Goal: Task Accomplishment & Management: Complete application form

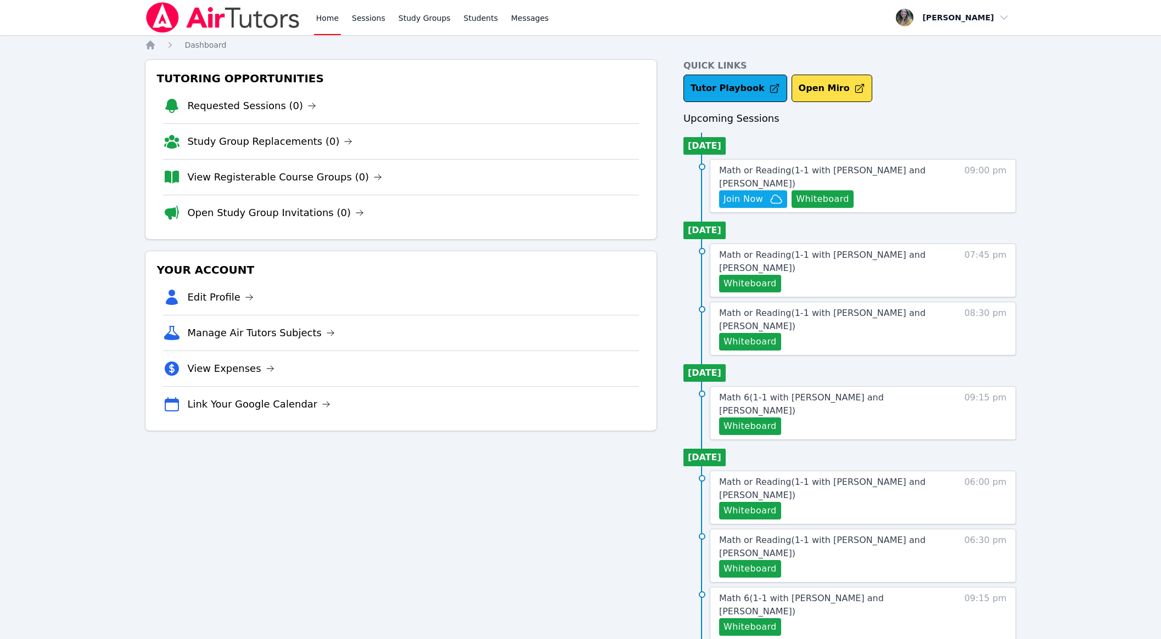
click at [327, 14] on link "Home" at bounding box center [327, 17] width 27 height 35
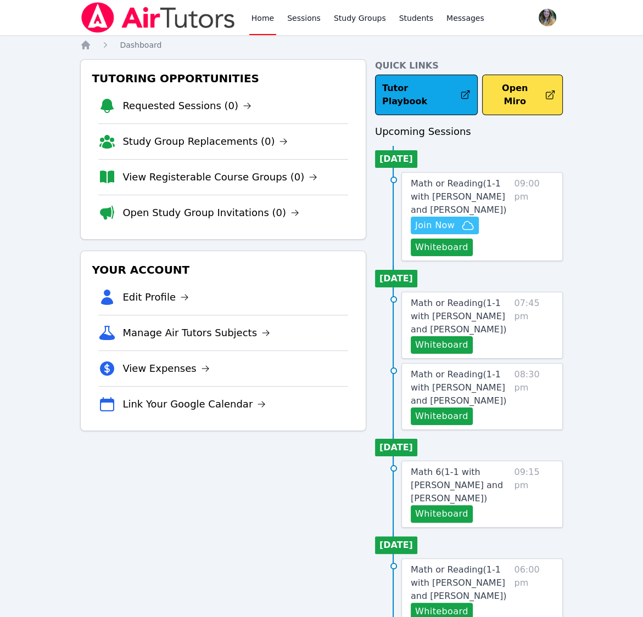
click at [456, 219] on span "Join Now" at bounding box center [444, 225] width 59 height 13
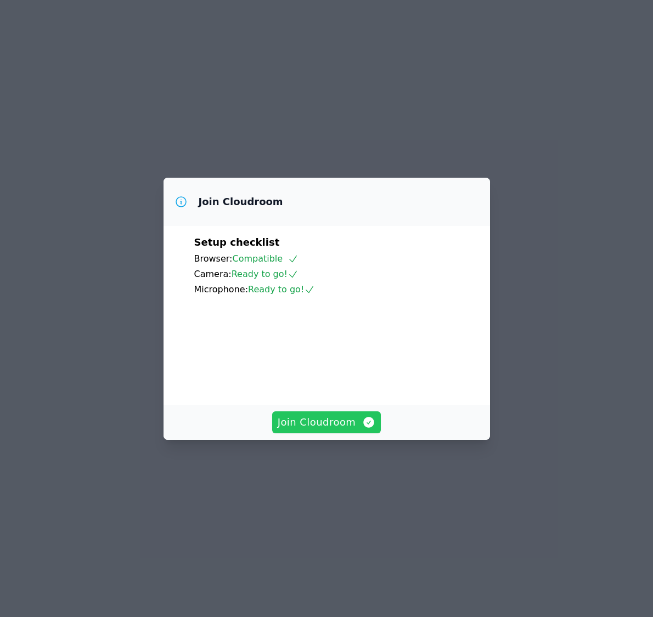
click at [300, 430] on span "Join Cloudroom" at bounding box center [327, 422] width 98 height 15
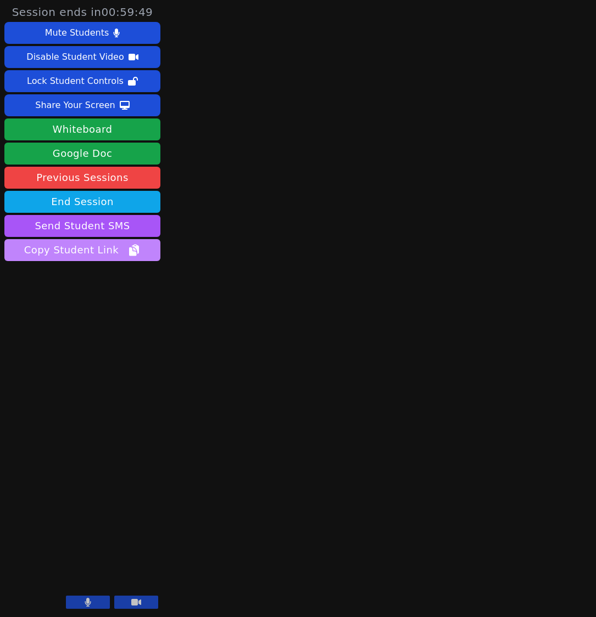
click at [145, 256] on button "Copy Student Link" at bounding box center [82, 250] width 156 height 22
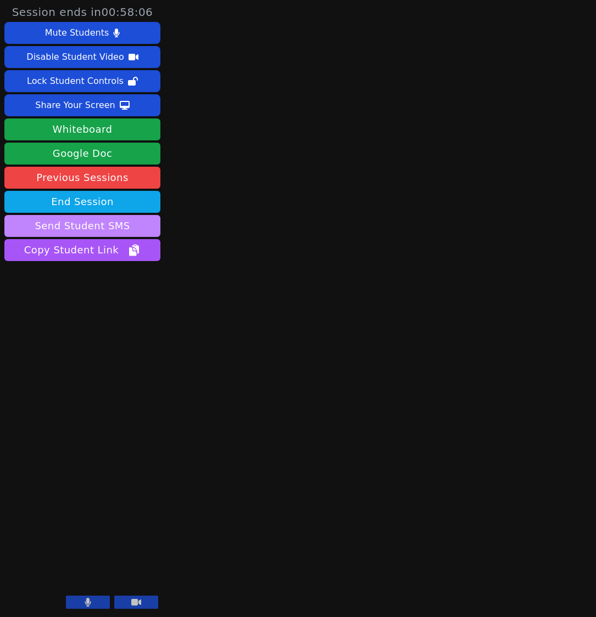
click at [103, 219] on button "Send Student SMS" at bounding box center [82, 226] width 156 height 22
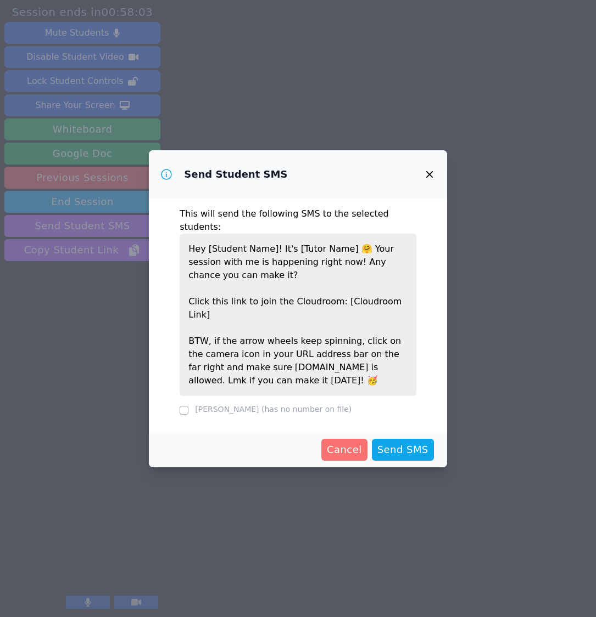
click at [346, 442] on span "Cancel" at bounding box center [344, 449] width 35 height 15
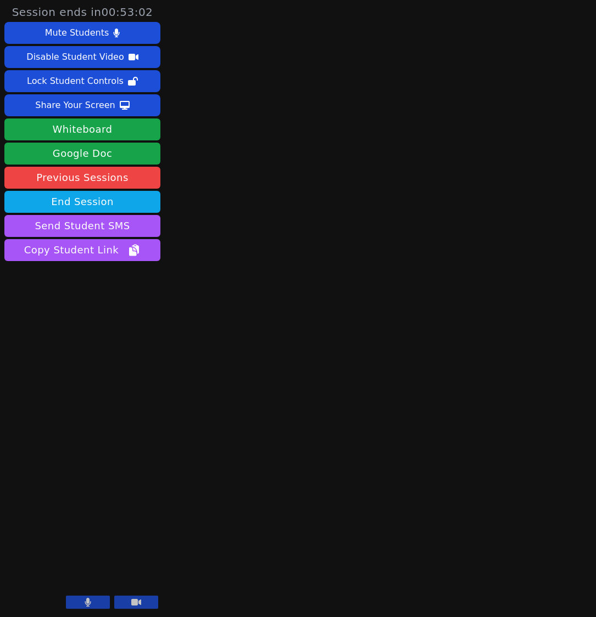
click at [117, 383] on aside "Session ends in 00:53:02 Mute Students Disable Student Video Lock Student Contr…" at bounding box center [82, 308] width 165 height 617
click at [105, 448] on aside "Session ends in 00:51:40 Mute Students Disable Student Video Lock Student Contr…" at bounding box center [82, 308] width 165 height 617
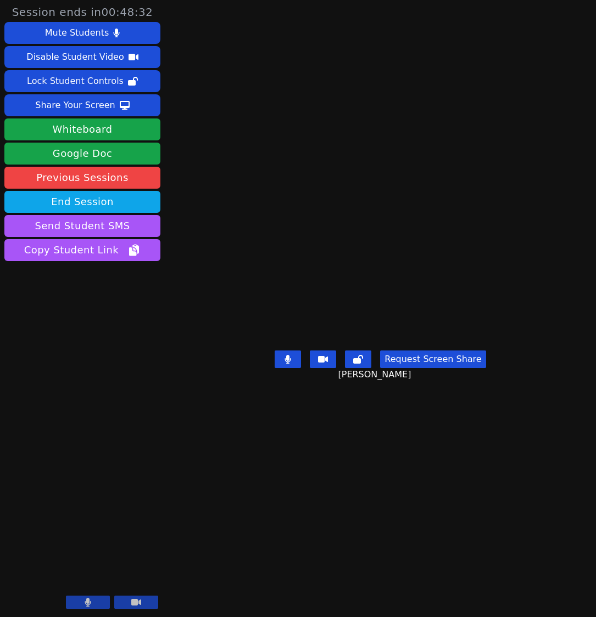
click at [329, 352] on div "Andrei Kaminski Request Screen Share Andrei Kaminski" at bounding box center [379, 308] width 211 height 162
click at [455, 368] on button "Request Screen Share" at bounding box center [432, 360] width 105 height 18
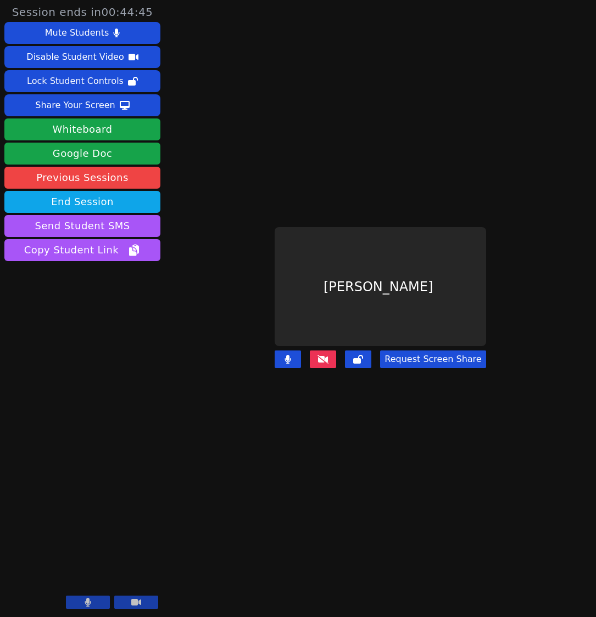
click at [327, 355] on icon at bounding box center [322, 359] width 11 height 9
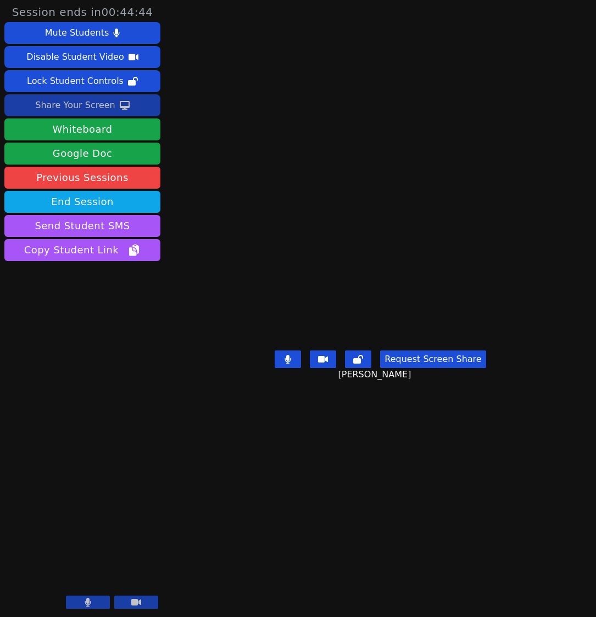
click at [90, 101] on div "Share Your Screen" at bounding box center [75, 106] width 80 height 18
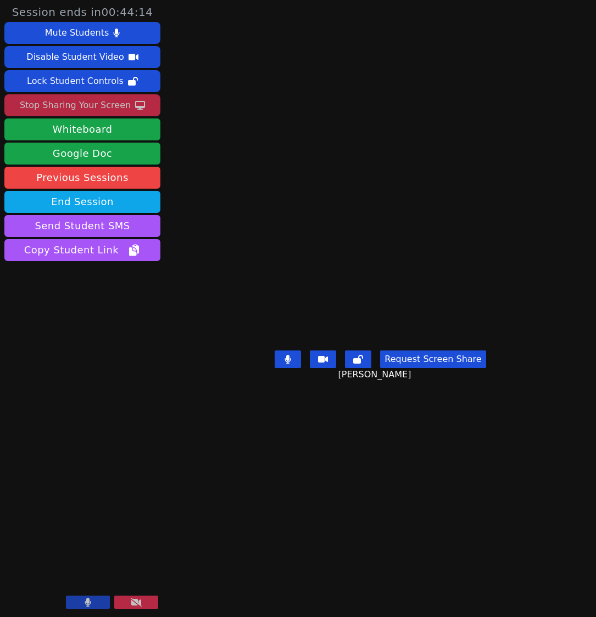
click at [91, 104] on div "Stop Sharing Your Screen" at bounding box center [75, 106] width 111 height 18
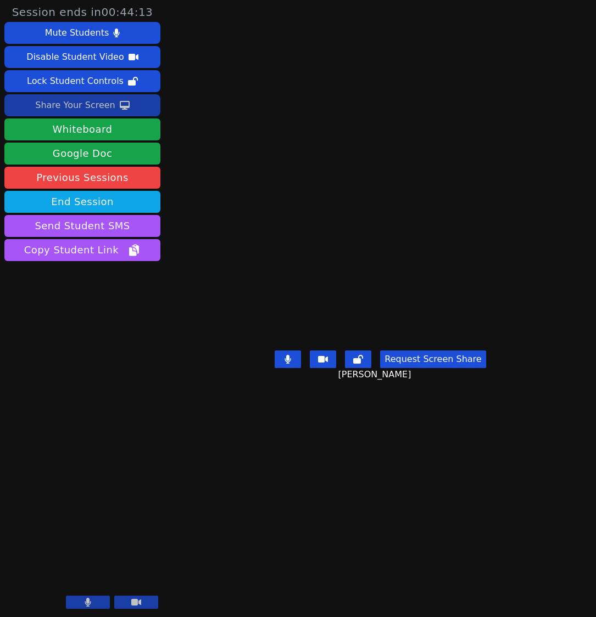
click at [131, 598] on button at bounding box center [136, 602] width 44 height 13
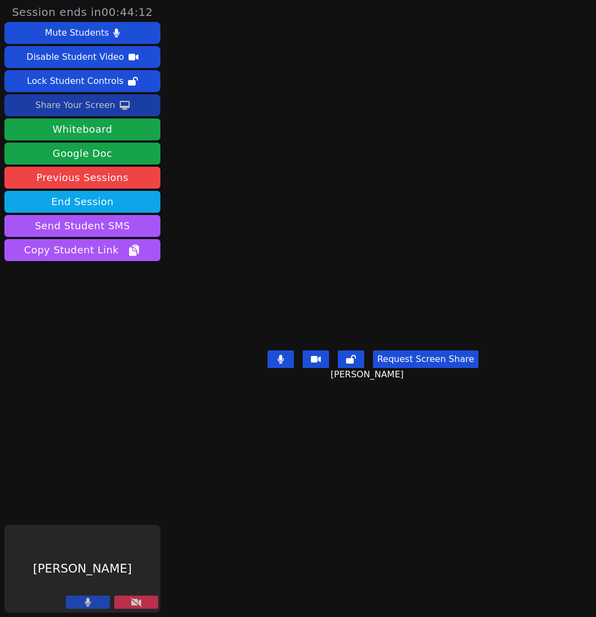
click at [131, 598] on aside "Session ends in 00:44:12 Mute Students Disable Student Video Lock Student Contr…" at bounding box center [82, 308] width 165 height 617
click at [131, 603] on icon at bounding box center [136, 602] width 11 height 9
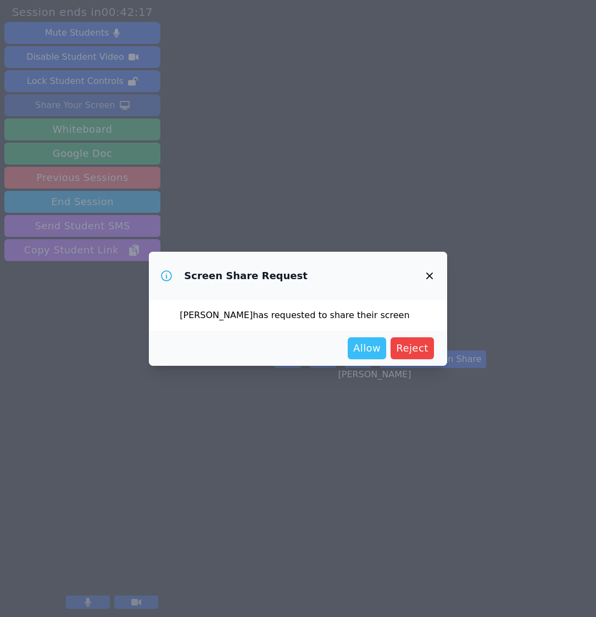
click at [373, 345] on span "Allow" at bounding box center [366, 348] width 27 height 15
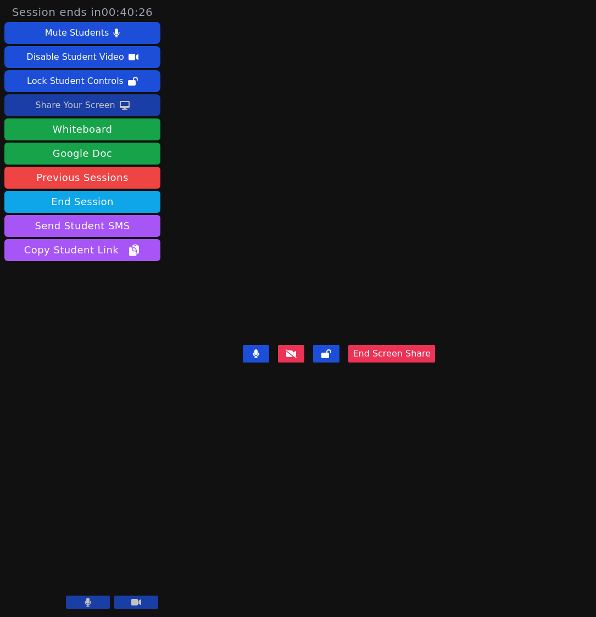
click at [435, 486] on div "Andrei Kaminski End Screen Share" at bounding box center [339, 308] width 192 height 617
click at [435, 479] on div "Andrei Kaminski End Screen Share" at bounding box center [339, 308] width 192 height 617
click at [382, 549] on div "Andrei Kaminski End Screen Share" at bounding box center [339, 308] width 192 height 617
click at [435, 490] on div "Andrei Kaminski End Screen Share" at bounding box center [339, 308] width 192 height 617
click at [435, 510] on div "Andrei Kaminski End Screen Share" at bounding box center [339, 308] width 192 height 617
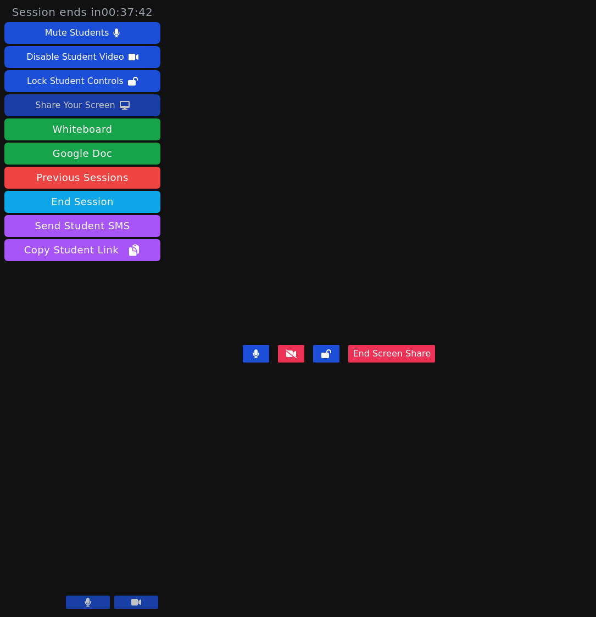
click at [435, 553] on div "Andrei Kaminski End Screen Share" at bounding box center [339, 308] width 192 height 617
click at [417, 548] on div "Andrei Kaminski End Screen Share" at bounding box center [339, 308] width 192 height 617
click at [435, 510] on div "Andrei Kaminski End Screen Share" at bounding box center [339, 308] width 192 height 617
click at [435, 481] on div "Andrei Kaminski End Screen Share" at bounding box center [339, 308] width 192 height 617
click at [435, 547] on div "Andrei Kaminski End Screen Share" at bounding box center [339, 308] width 192 height 617
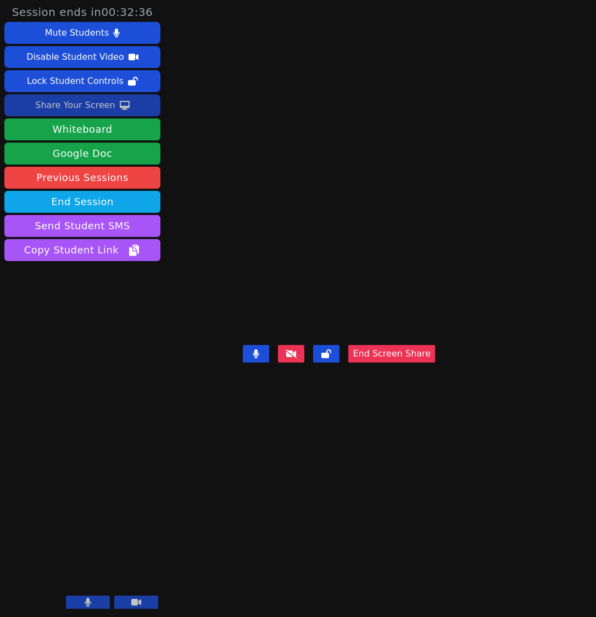
click at [417, 551] on div "Andrei Kaminski End Screen Share" at bounding box center [339, 308] width 192 height 617
click at [435, 547] on div "Andrei Kaminski End Screen Share" at bounding box center [339, 308] width 192 height 617
click at [435, 545] on div "Andrei Kaminski End Screen Share" at bounding box center [339, 308] width 192 height 617
click at [435, 363] on button "End Screen Share" at bounding box center [391, 354] width 87 height 18
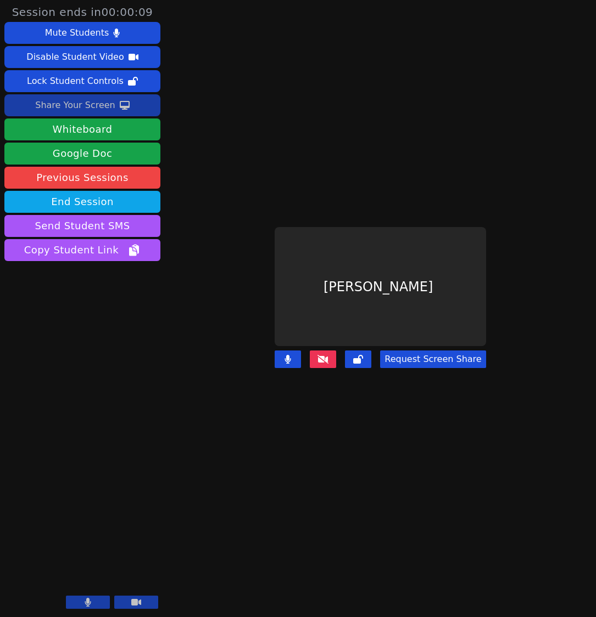
click at [326, 355] on icon at bounding box center [322, 359] width 11 height 9
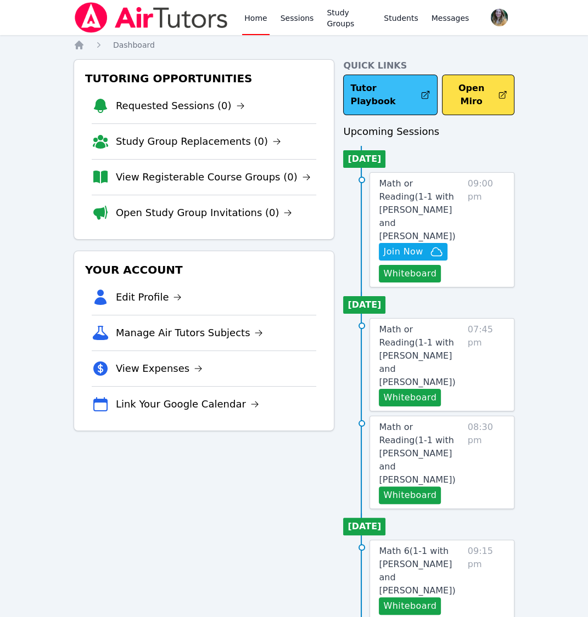
click at [390, 83] on link "Tutor Playbook" at bounding box center [390, 95] width 94 height 41
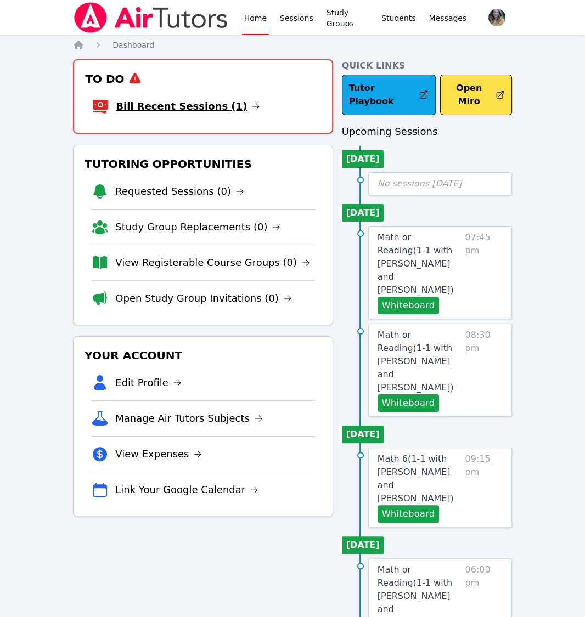
click at [143, 111] on link "Bill Recent Sessions (1)" at bounding box center [188, 106] width 144 height 15
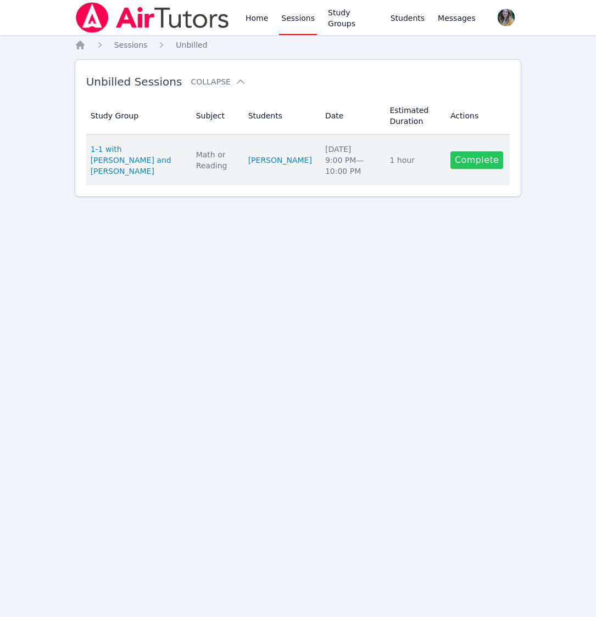
click at [486, 158] on link "Complete" at bounding box center [476, 160] width 53 height 18
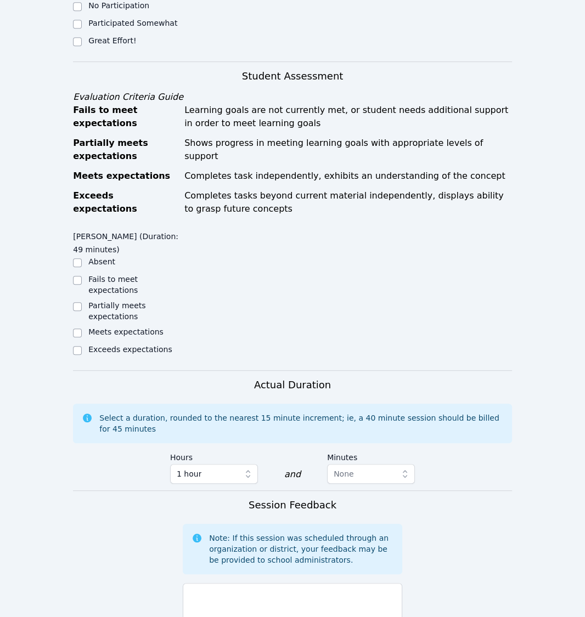
scroll to position [502, 0]
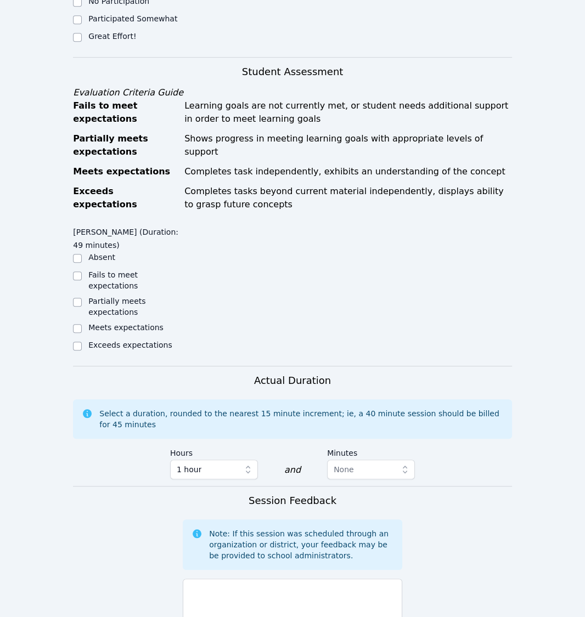
click at [88, 323] on label "Meets expectations" at bounding box center [125, 327] width 75 height 9
click at [82, 324] on input "Meets expectations" at bounding box center [77, 328] width 9 height 9
checkbox input "true"
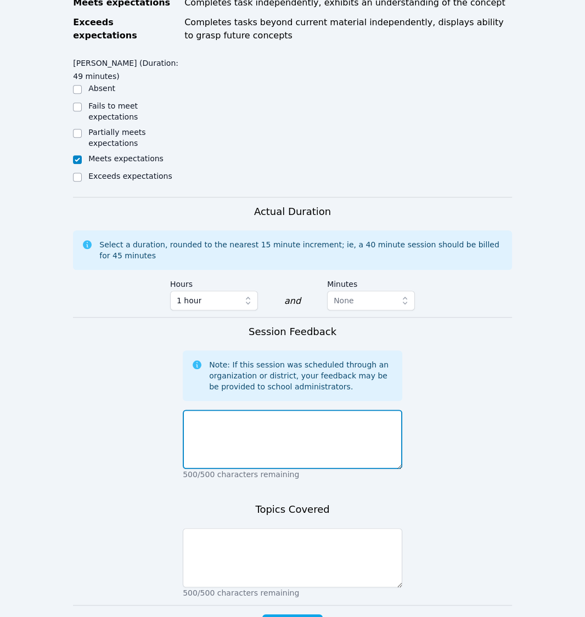
click at [231, 415] on textarea at bounding box center [293, 439] width 220 height 59
type textarea "A"
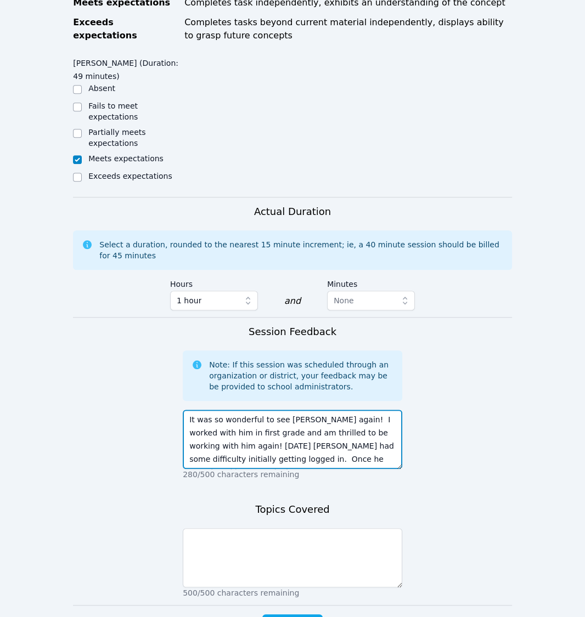
click at [360, 426] on textarea "It was so wonderful to see [PERSON_NAME] again! I worked with him in first grad…" at bounding box center [293, 439] width 220 height 59
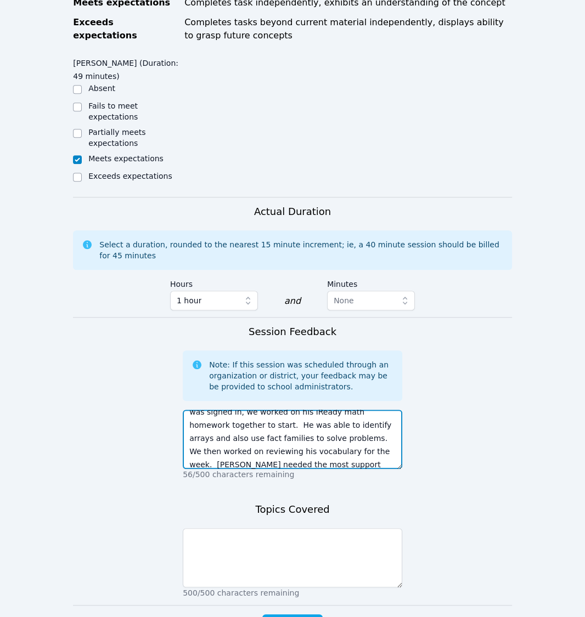
scroll to position [52, 0]
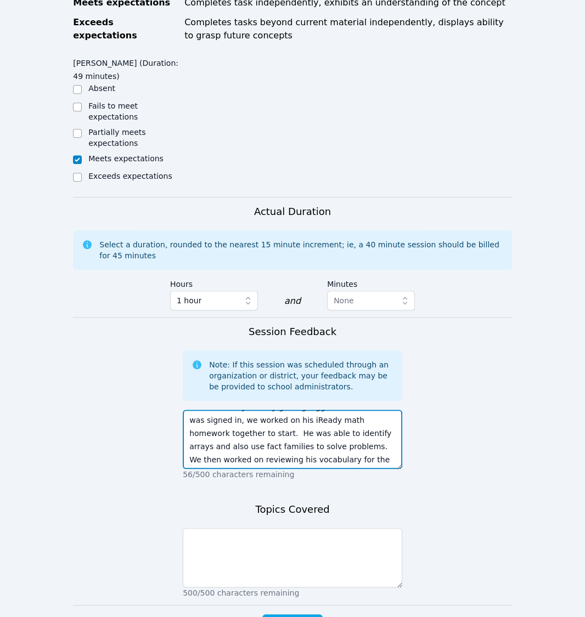
type textarea "It was so wonderful to see [PERSON_NAME] again! I worked with him in first grad…"
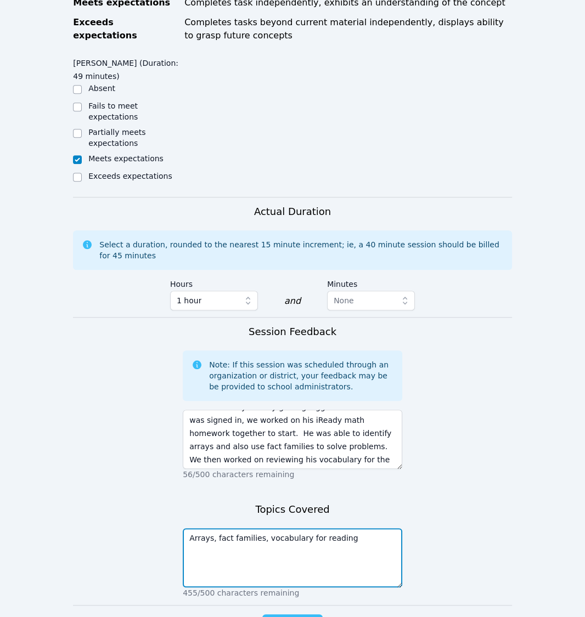
type textarea "Arrays, fact families, vocabulary for reading"
click at [302, 617] on span "Complete" at bounding box center [292, 625] width 49 height 15
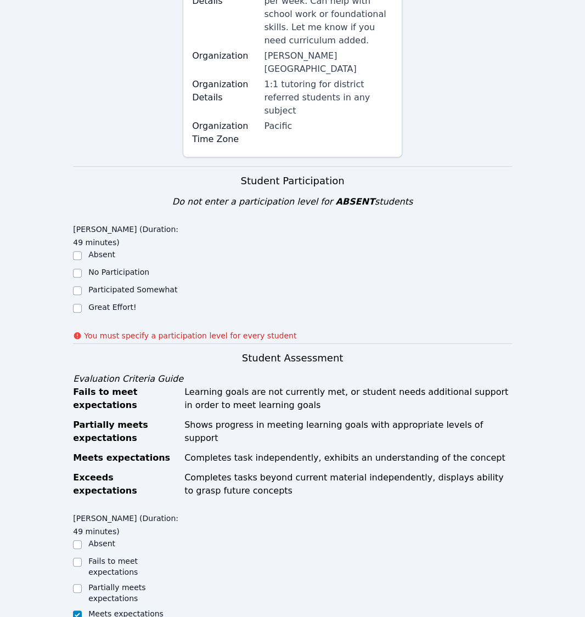
scroll to position [189, 0]
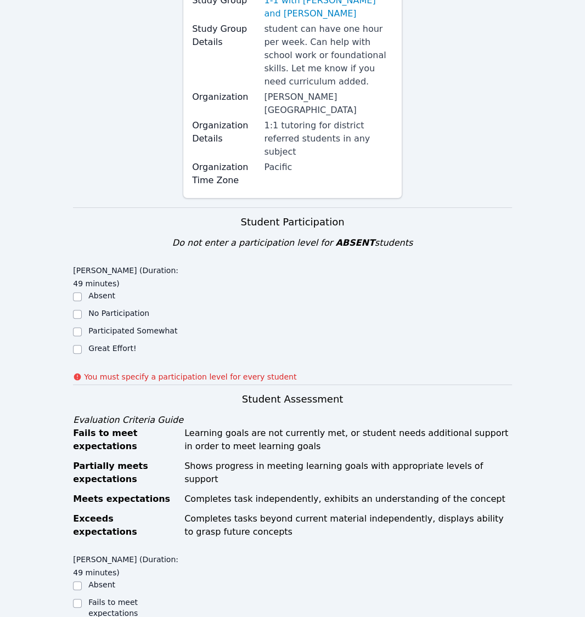
click at [123, 344] on label "Great Effort!" at bounding box center [112, 348] width 48 height 9
click at [82, 345] on input "Great Effort!" at bounding box center [77, 349] width 9 height 9
checkbox input "true"
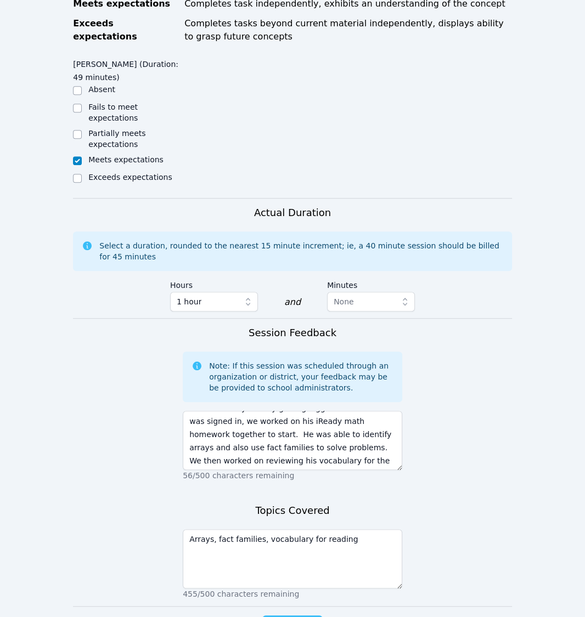
click at [288, 617] on span "Complete" at bounding box center [292, 626] width 49 height 15
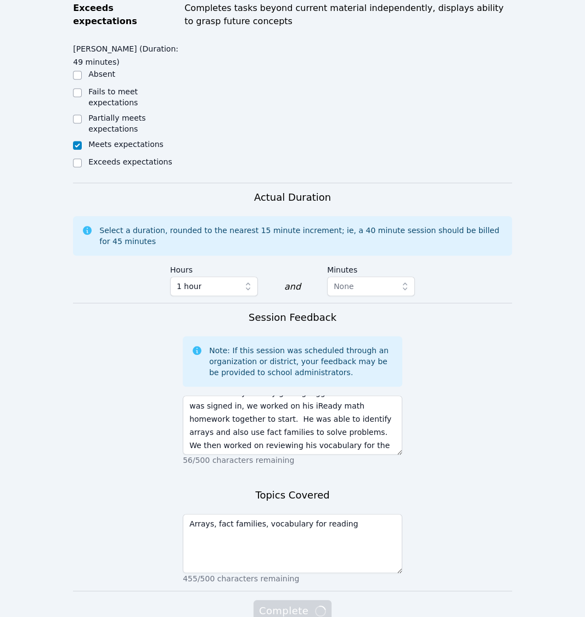
scroll to position [670, 0]
